Goal: Task Accomplishment & Management: Manage account settings

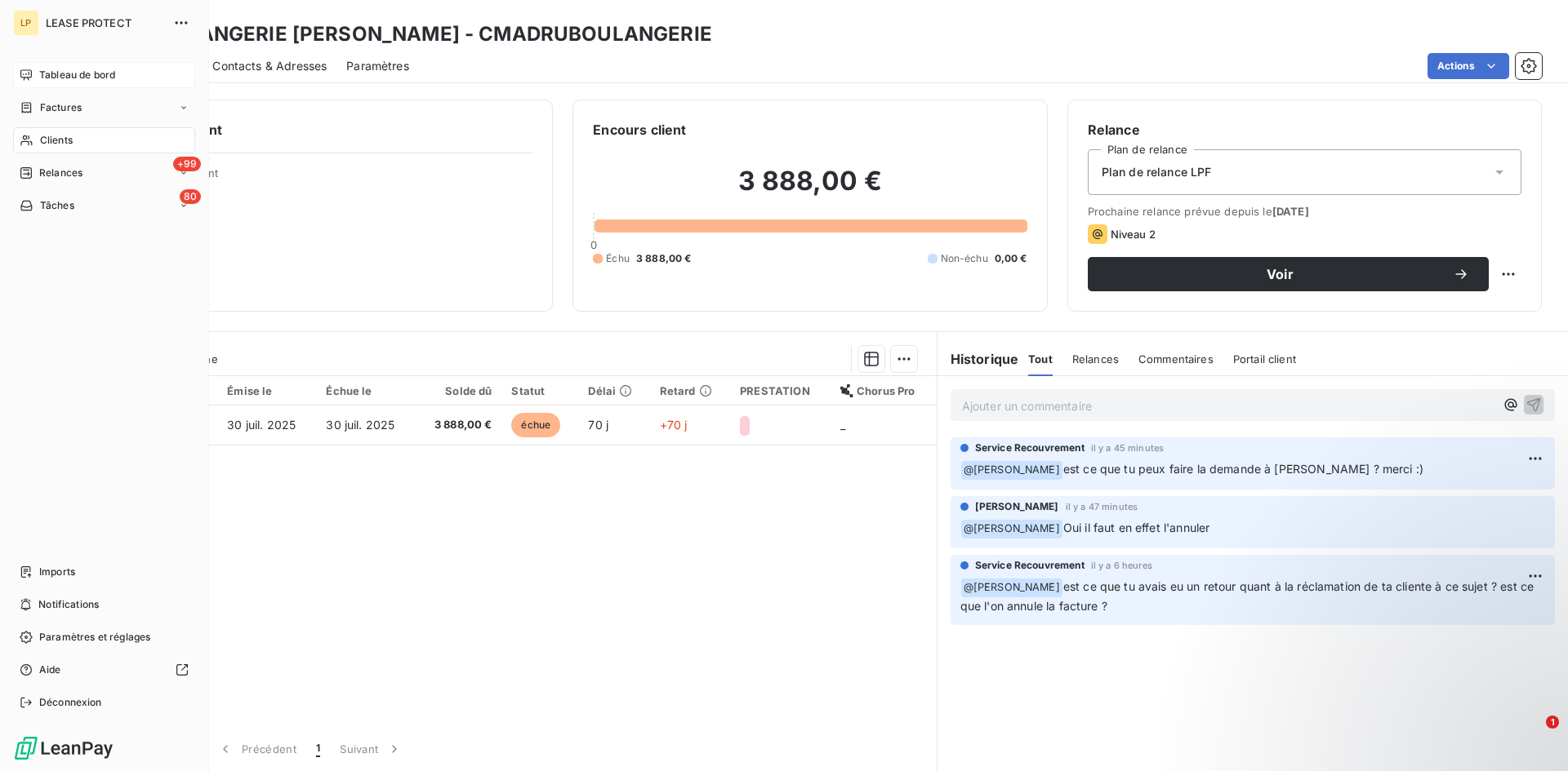
click at [76, 75] on span "Tableau de bord" at bounding box center [77, 75] width 76 height 14
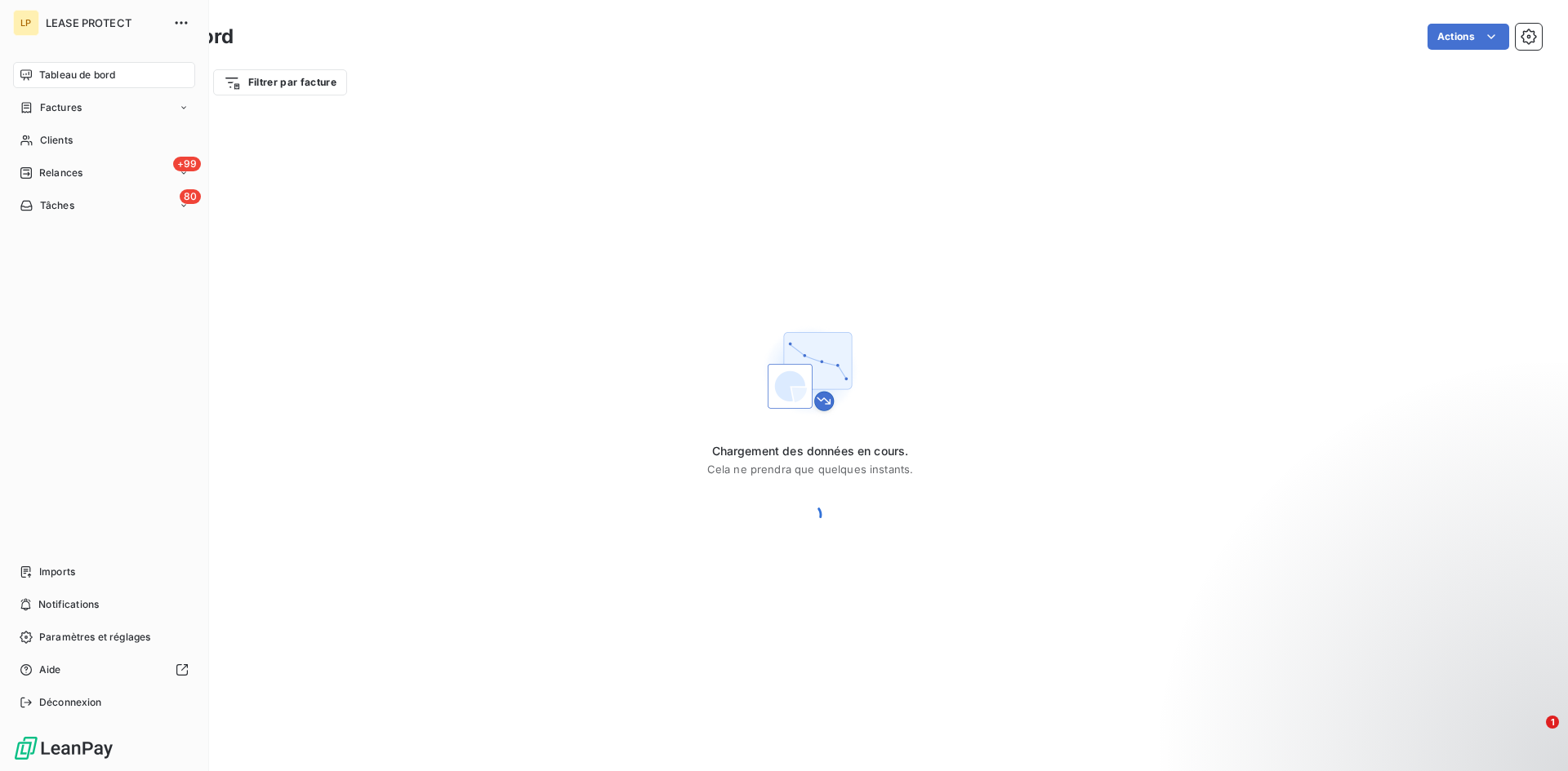
click at [96, 18] on span "LEASE PROTECT" at bounding box center [104, 22] width 118 height 13
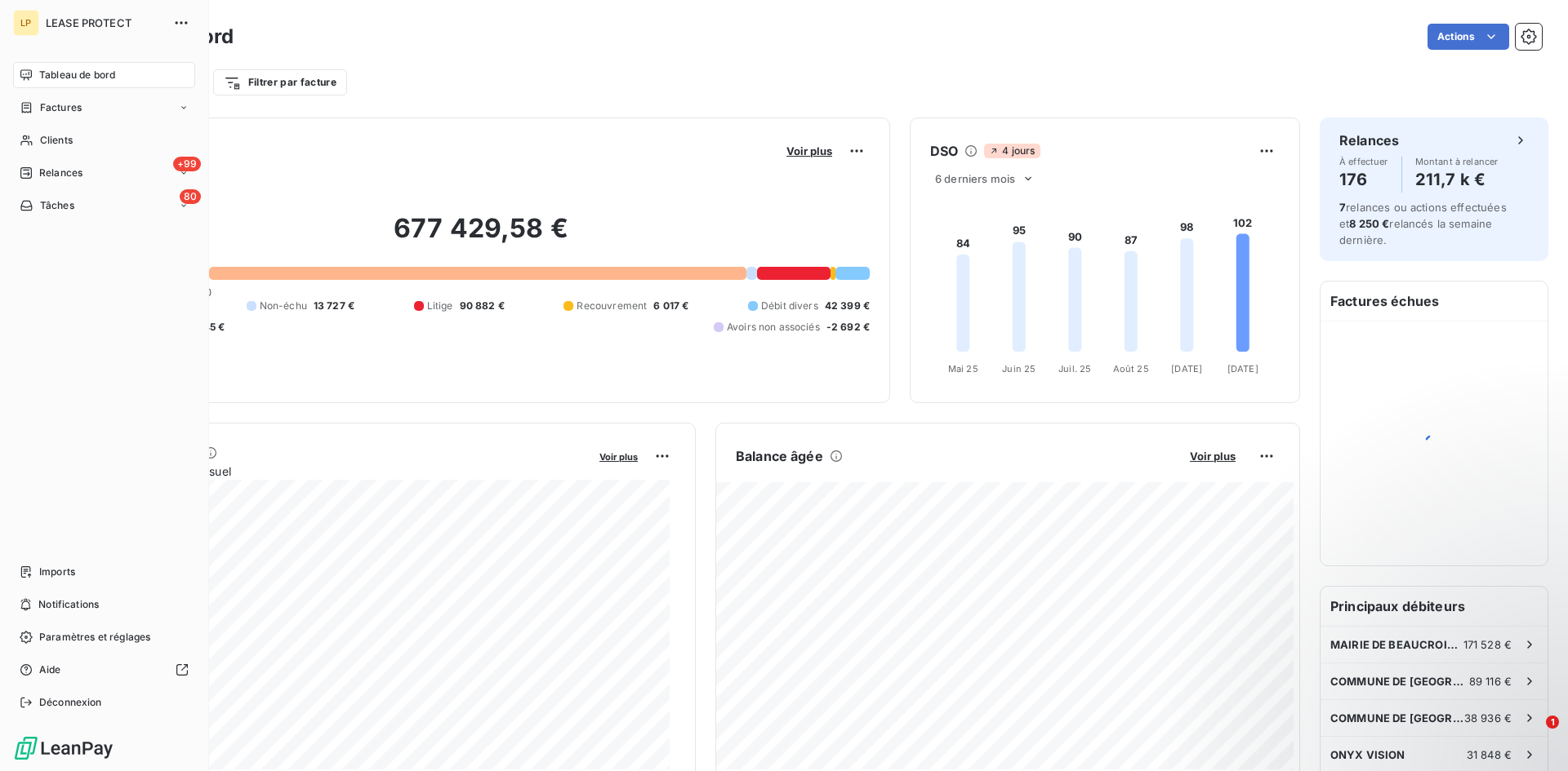
click at [22, 23] on div "LP" at bounding box center [26, 22] width 26 height 26
click at [183, 23] on icon "button" at bounding box center [182, 22] width 16 height 16
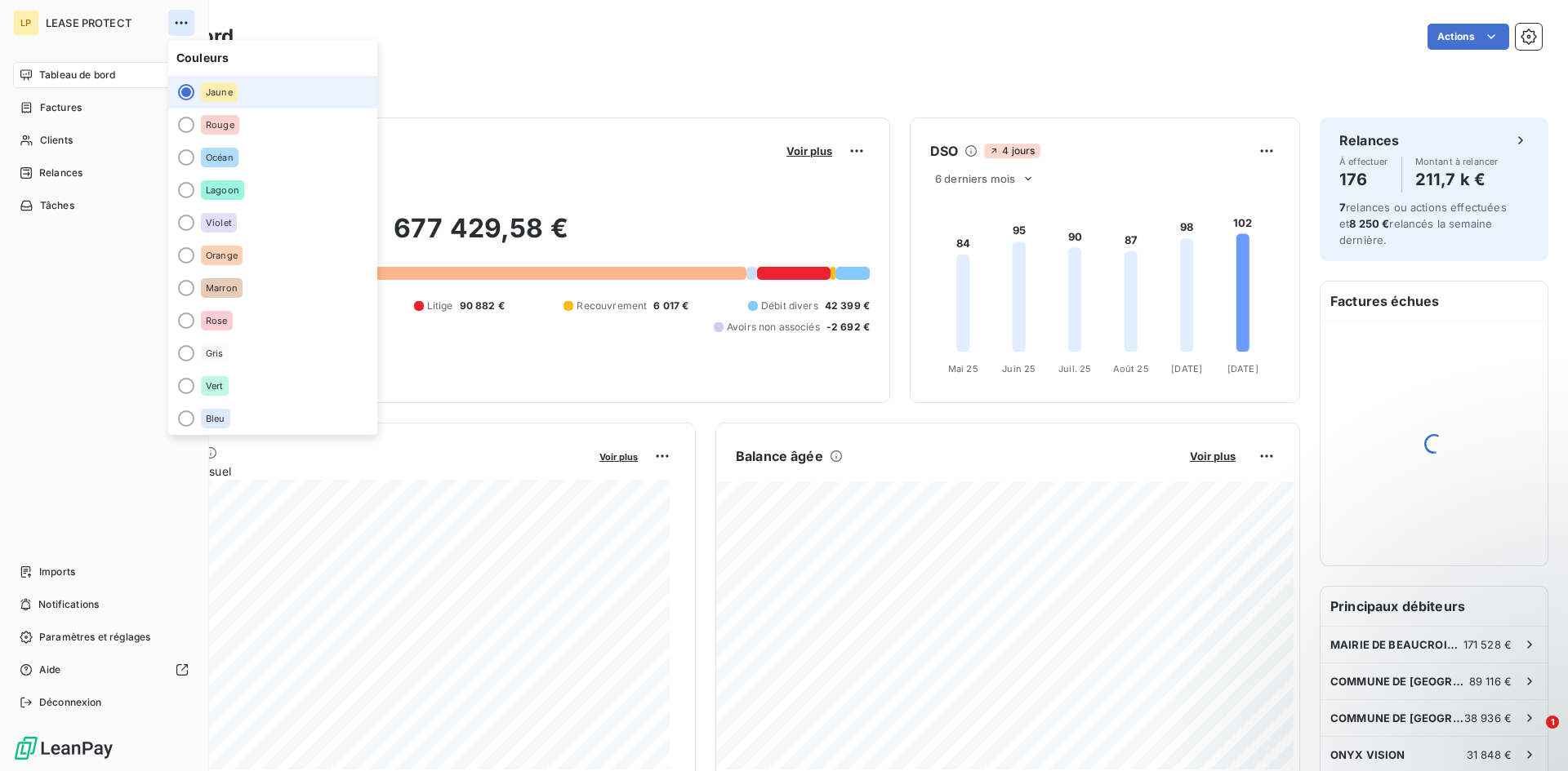
click at [181, 23] on icon "button" at bounding box center [181, 22] width 13 height 3
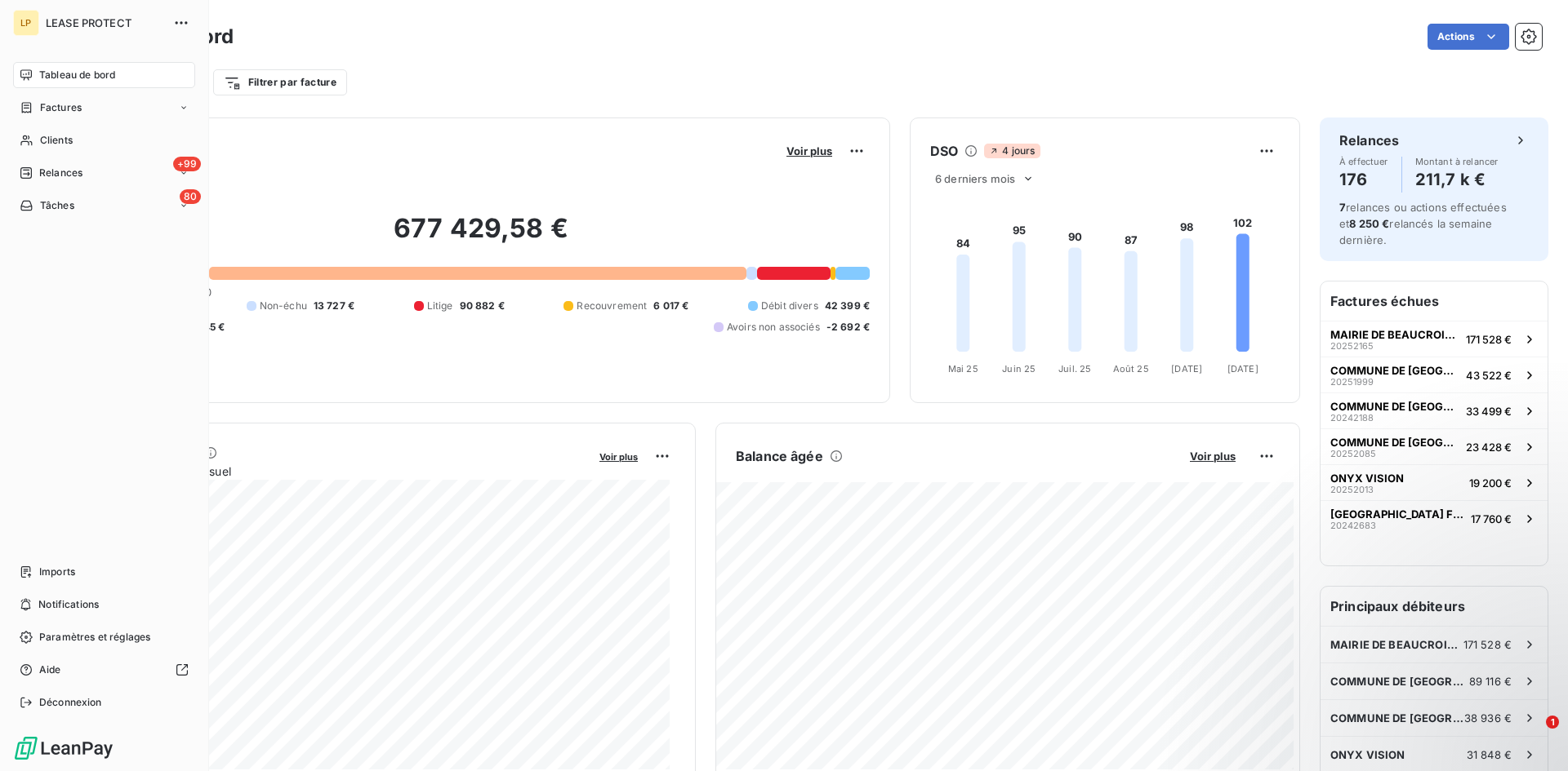
click at [27, 16] on div "LP" at bounding box center [26, 22] width 26 height 26
click at [109, 699] on div "Déconnexion" at bounding box center [104, 702] width 183 height 26
